Goal: Answer question/provide support

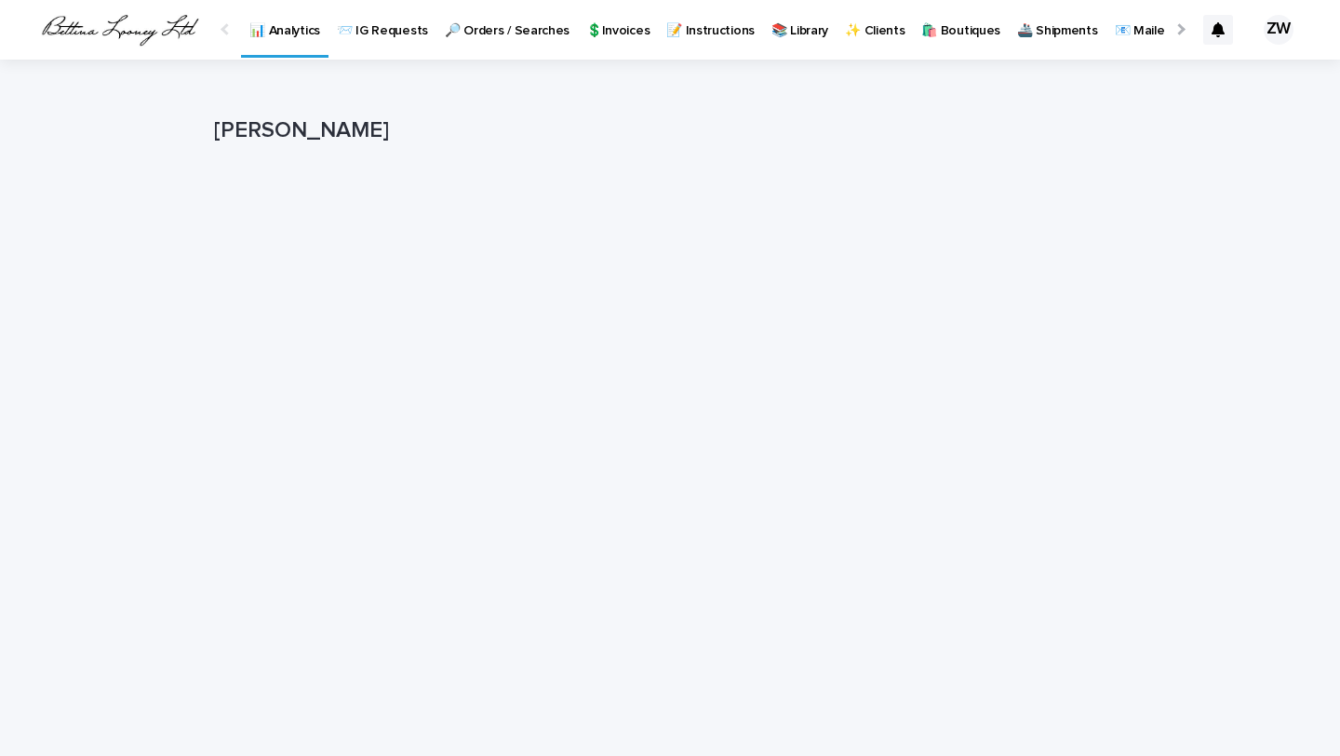
click at [354, 27] on p "📨 IG Requests" at bounding box center [382, 19] width 91 height 39
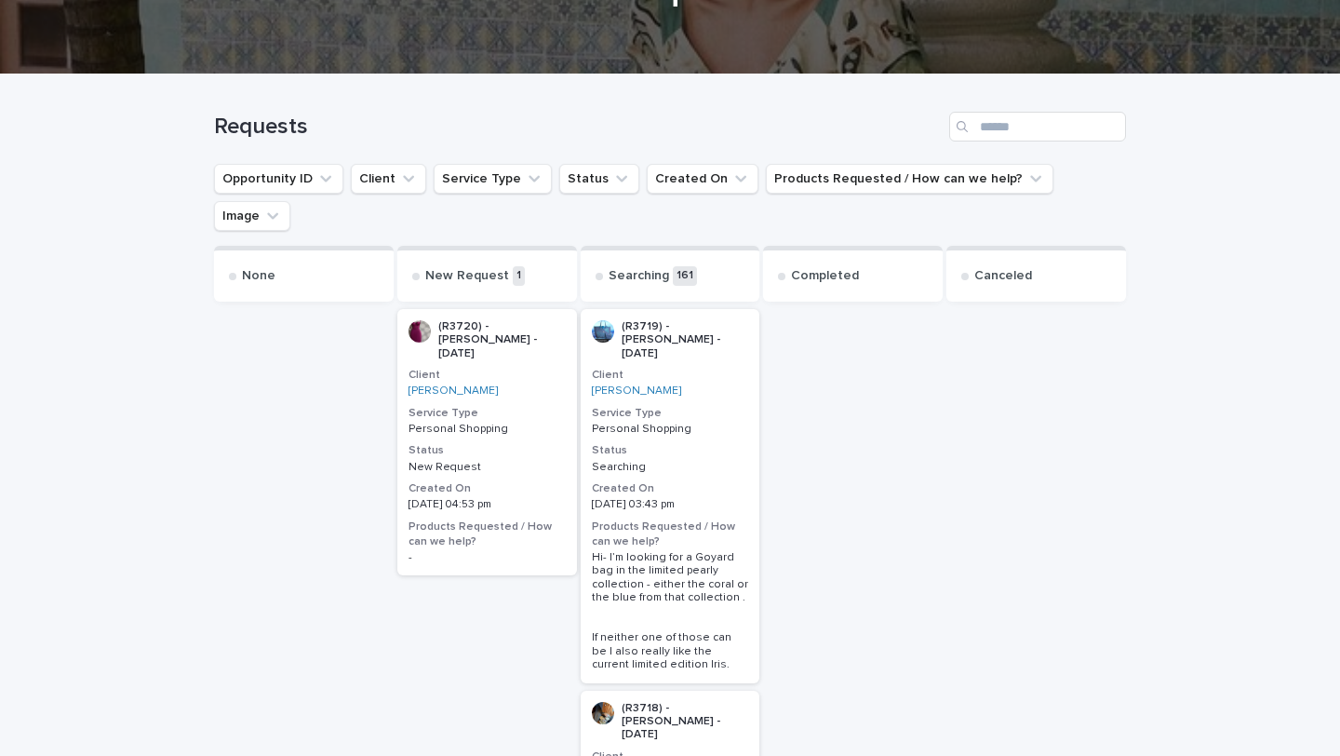
scroll to position [330, 0]
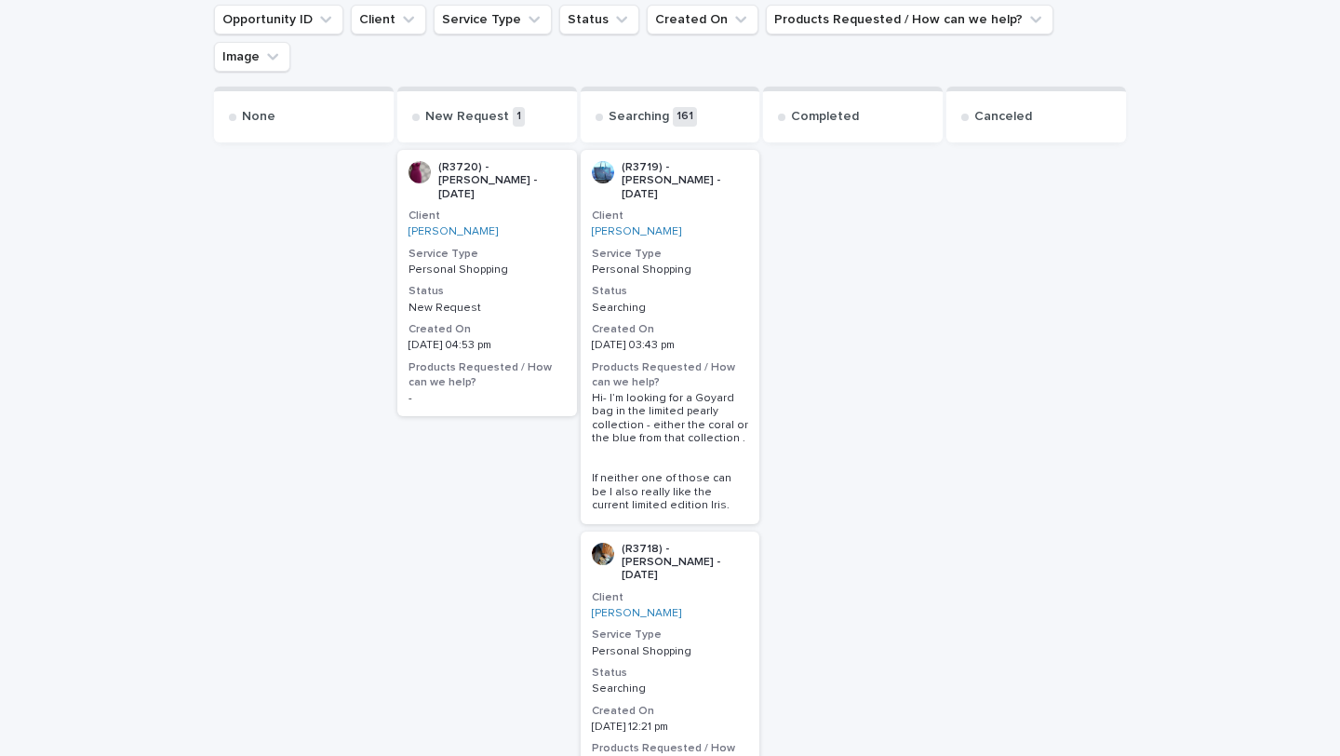
click at [543, 301] on p "New Request" at bounding box center [486, 307] width 157 height 13
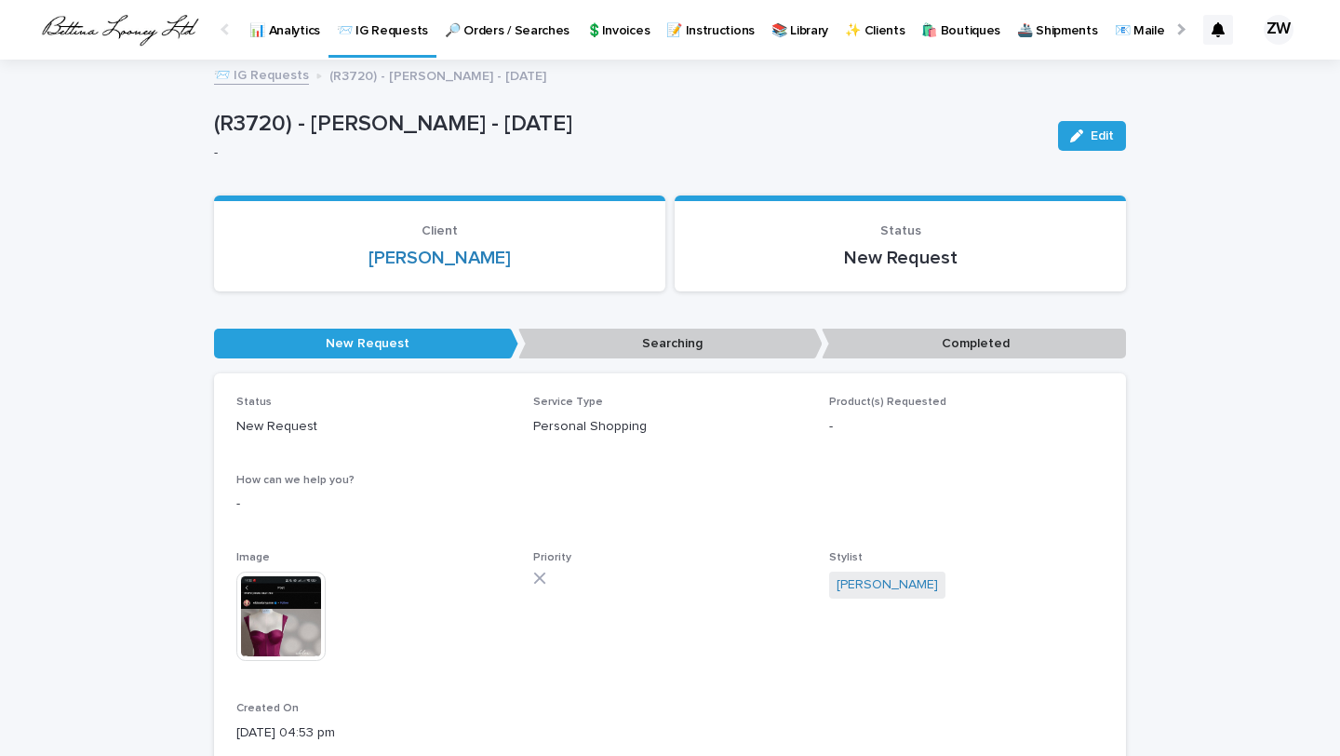
click at [283, 620] on img at bounding box center [280, 615] width 89 height 89
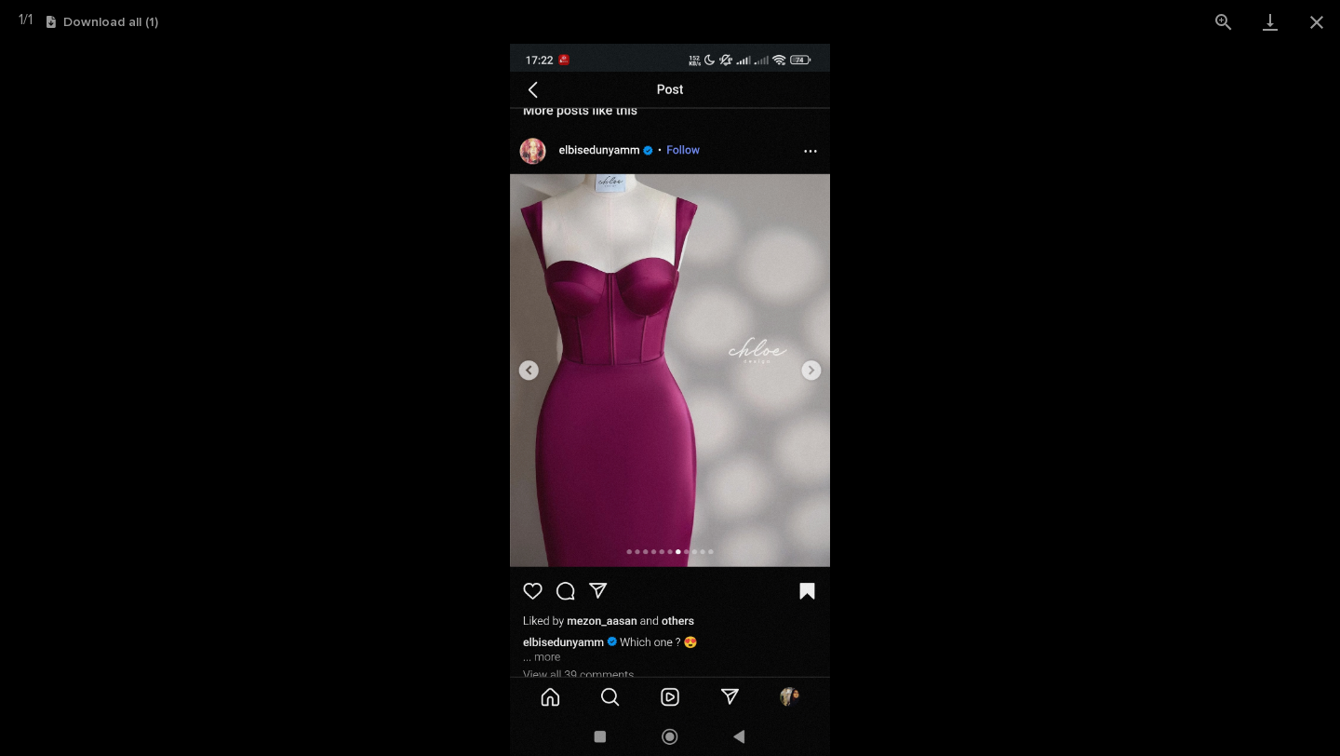
click at [283, 620] on picture at bounding box center [670, 400] width 1340 height 712
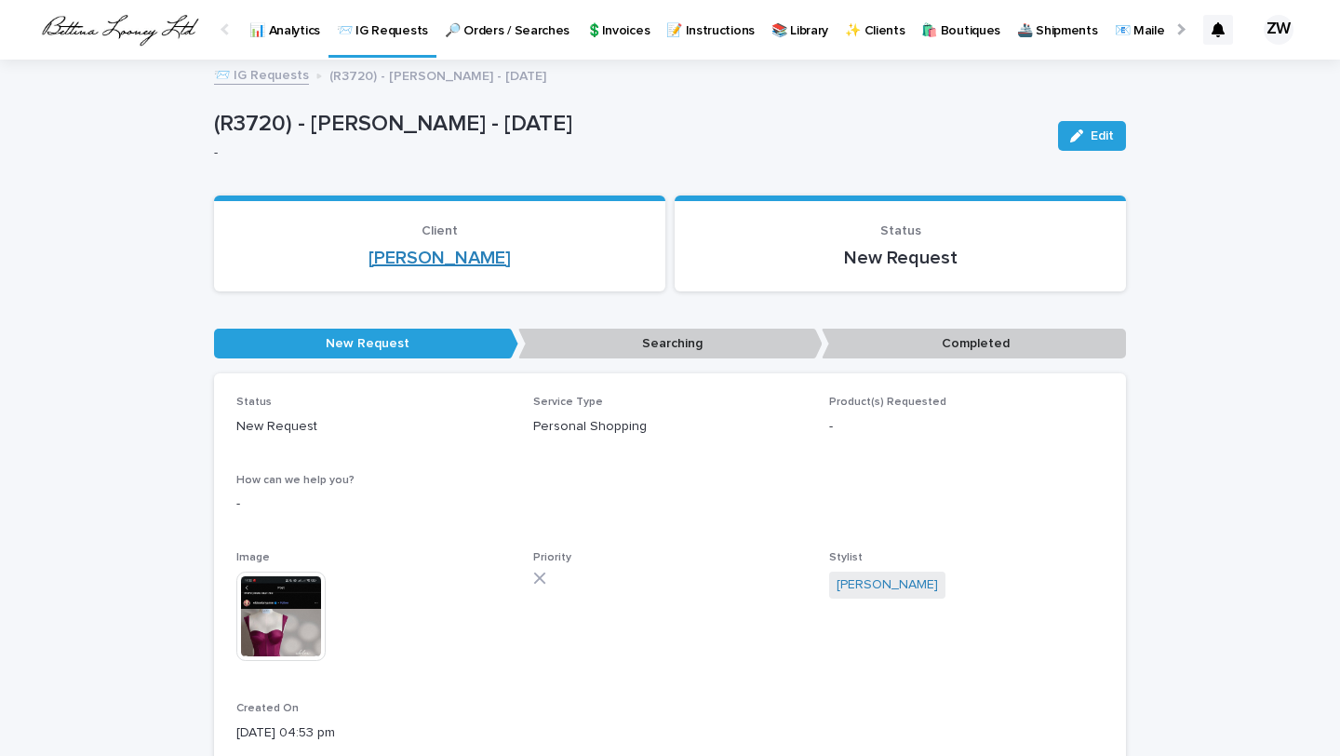
click at [478, 248] on link "[PERSON_NAME]" at bounding box center [439, 258] width 142 height 22
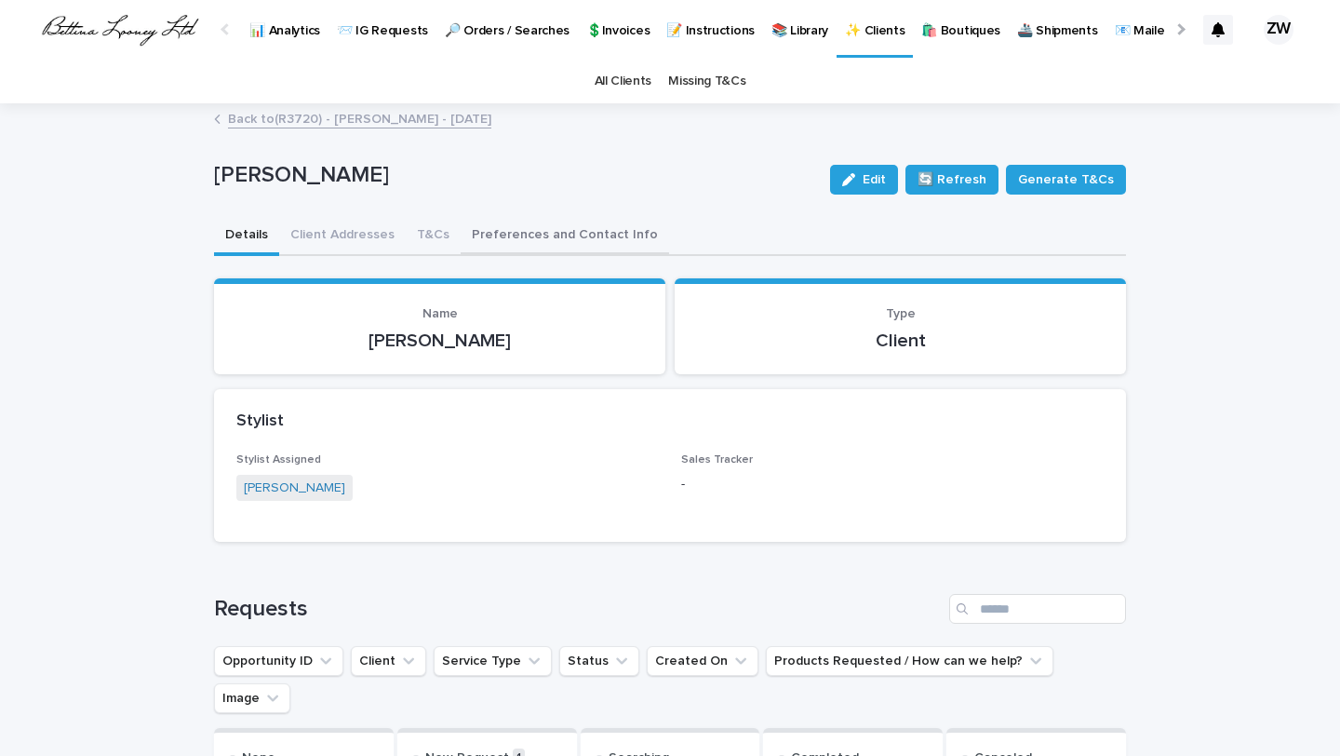
click at [509, 245] on button "Preferences and Contact Info" at bounding box center [565, 236] width 208 height 39
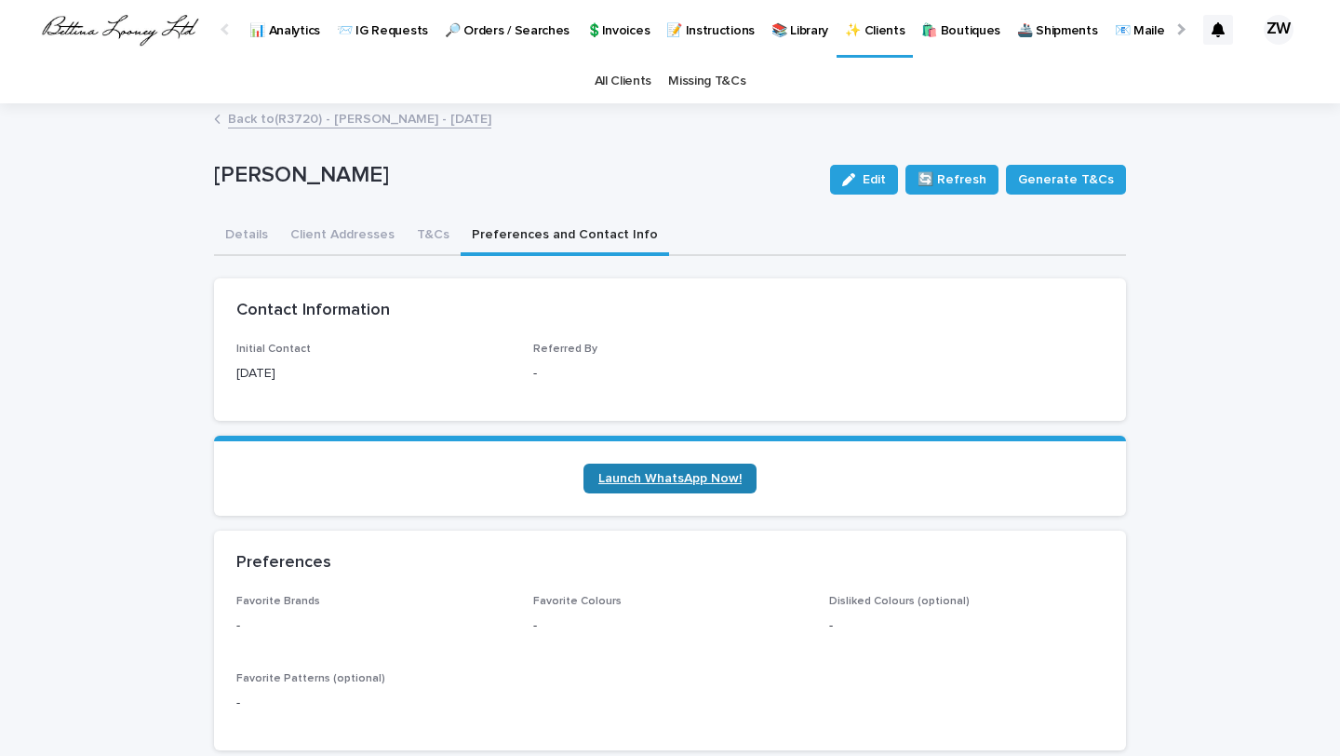
click at [626, 479] on span "Launch WhatsApp Now!" at bounding box center [669, 478] width 143 height 13
click at [245, 245] on button "Details" at bounding box center [246, 236] width 65 height 39
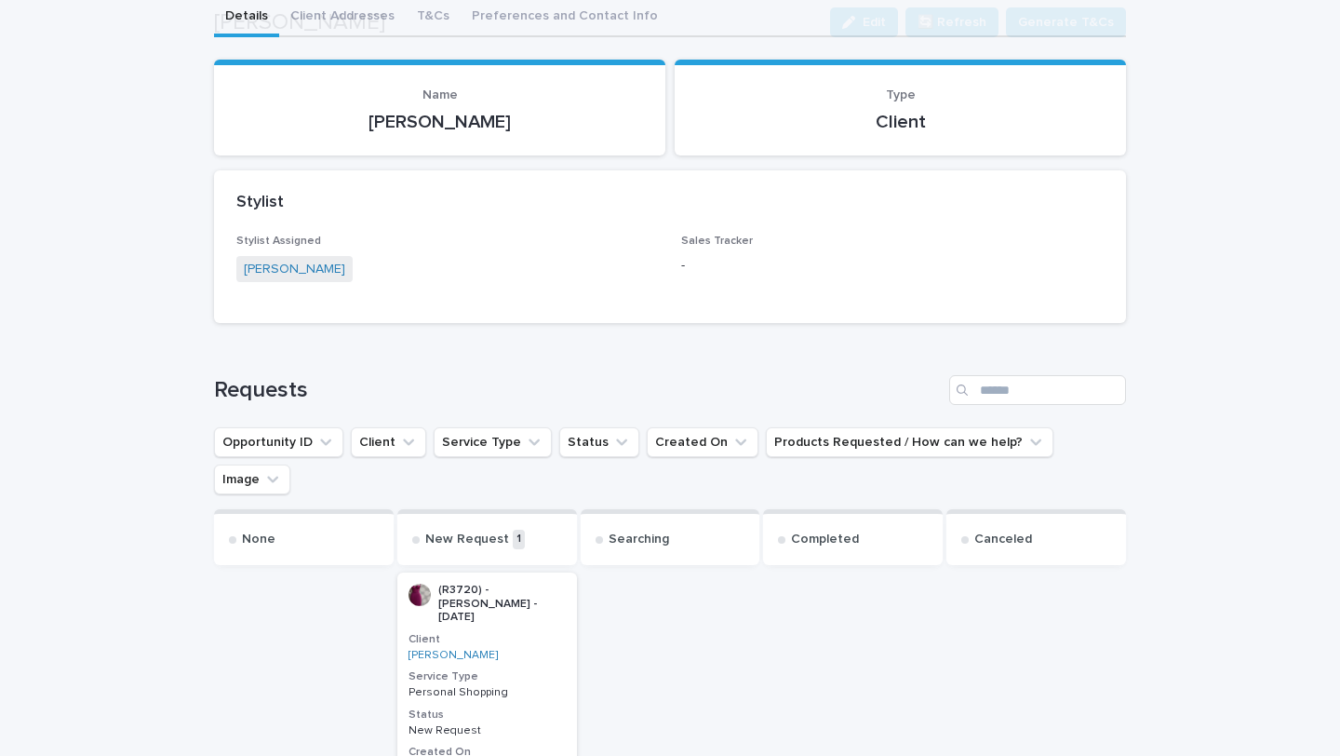
scroll to position [423, 0]
